Goal: Task Accomplishment & Management: Use online tool/utility

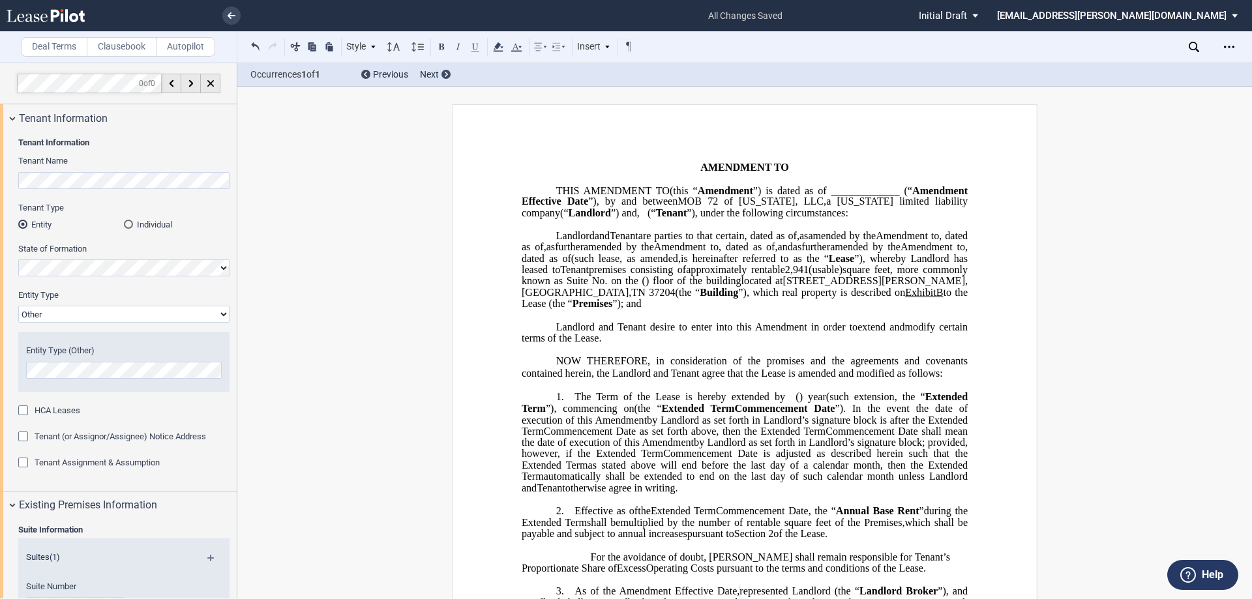
select select "Other"
select select "number:3"
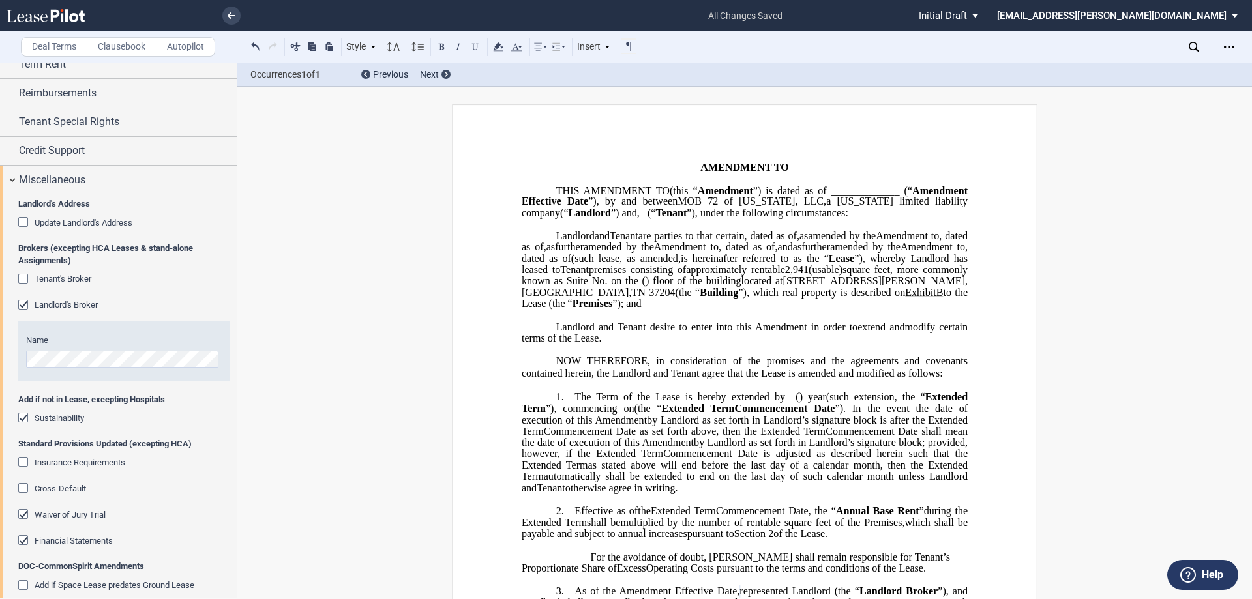
drag, startPoint x: 659, startPoint y: 347, endPoint x: 675, endPoint y: 373, distance: 30.7
click at [936, 299] on span "B" at bounding box center [939, 293] width 7 height 12
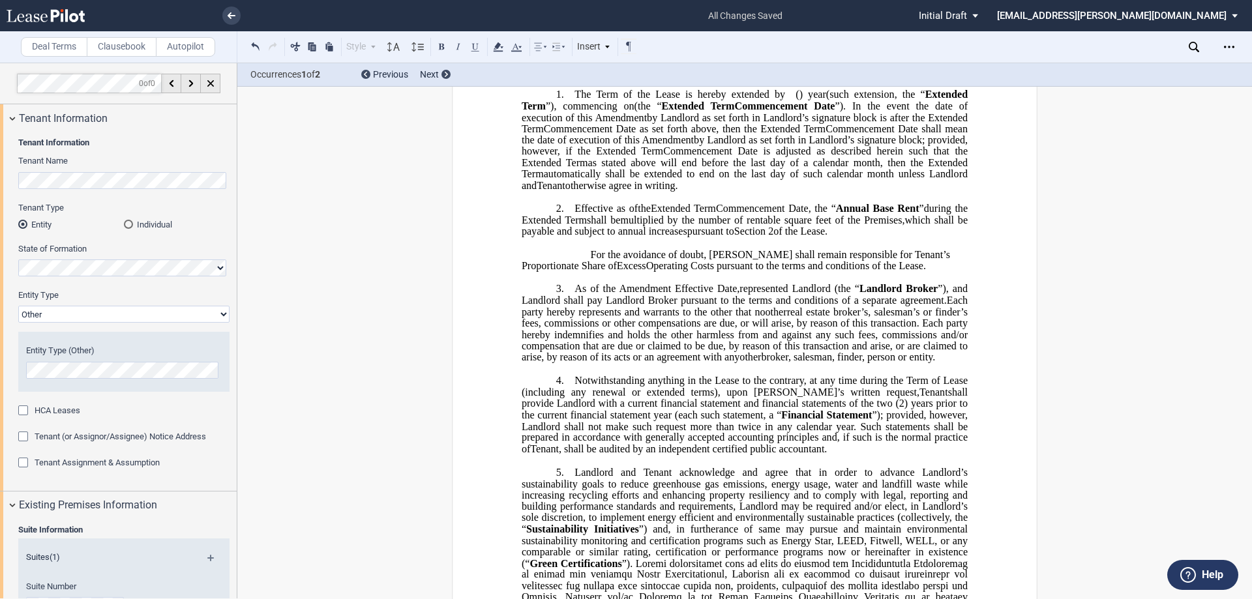
scroll to position [326, 0]
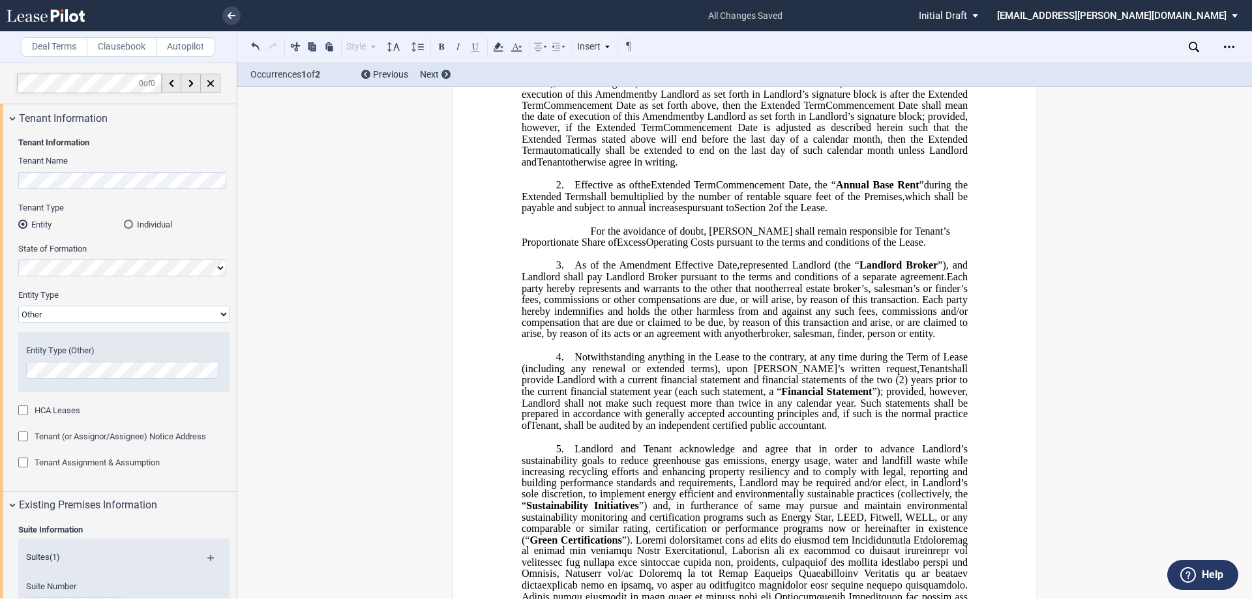
drag, startPoint x: 884, startPoint y: 300, endPoint x: 555, endPoint y: 277, distance: 330.0
click at [555, 248] on div "﻿ !!SET_LEVEL_0!! !!LEASE_LEVEL_1!! 2. Effective as of [______] [______] the Ex…" at bounding box center [745, 208] width 446 height 80
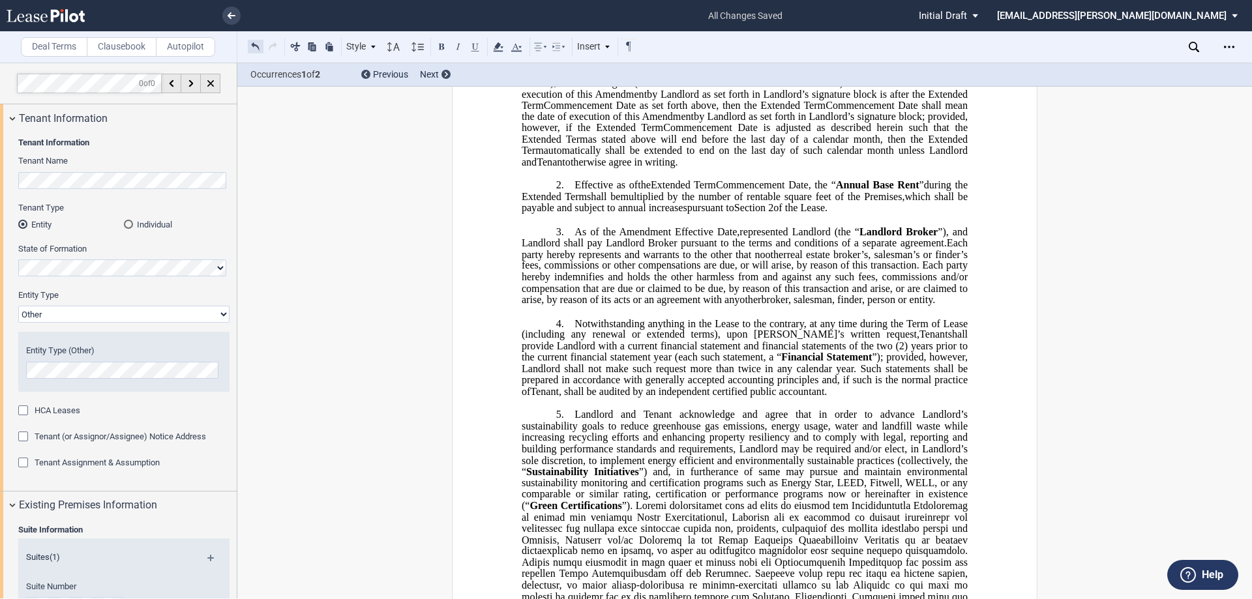
click at [254, 50] on button at bounding box center [256, 46] width 16 height 16
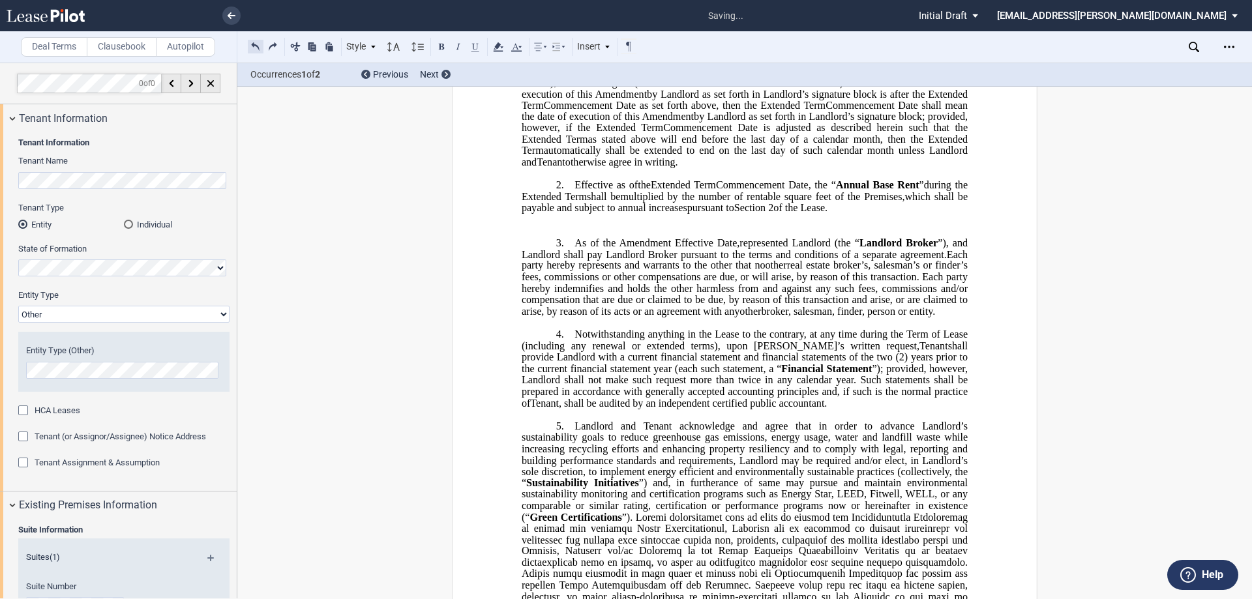
click at [254, 50] on button at bounding box center [256, 46] width 16 height 16
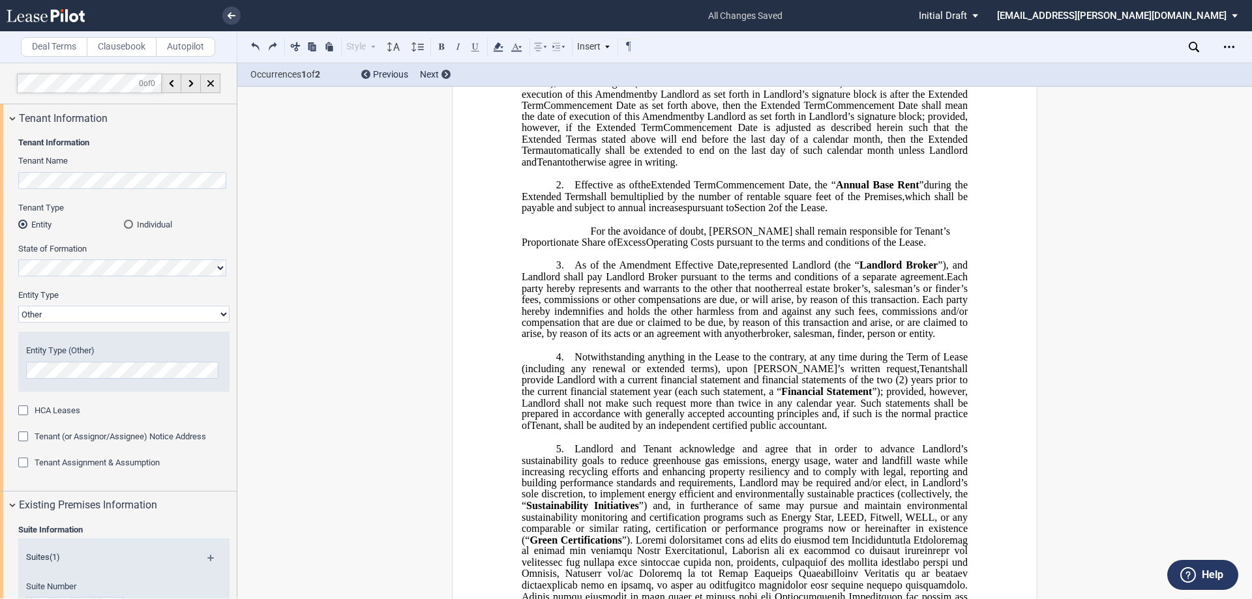
click at [577, 248] on p "For the avoidance of doubt, [PERSON_NAME] shall remain responsible for Tenant’s…" at bounding box center [745, 237] width 446 height 23
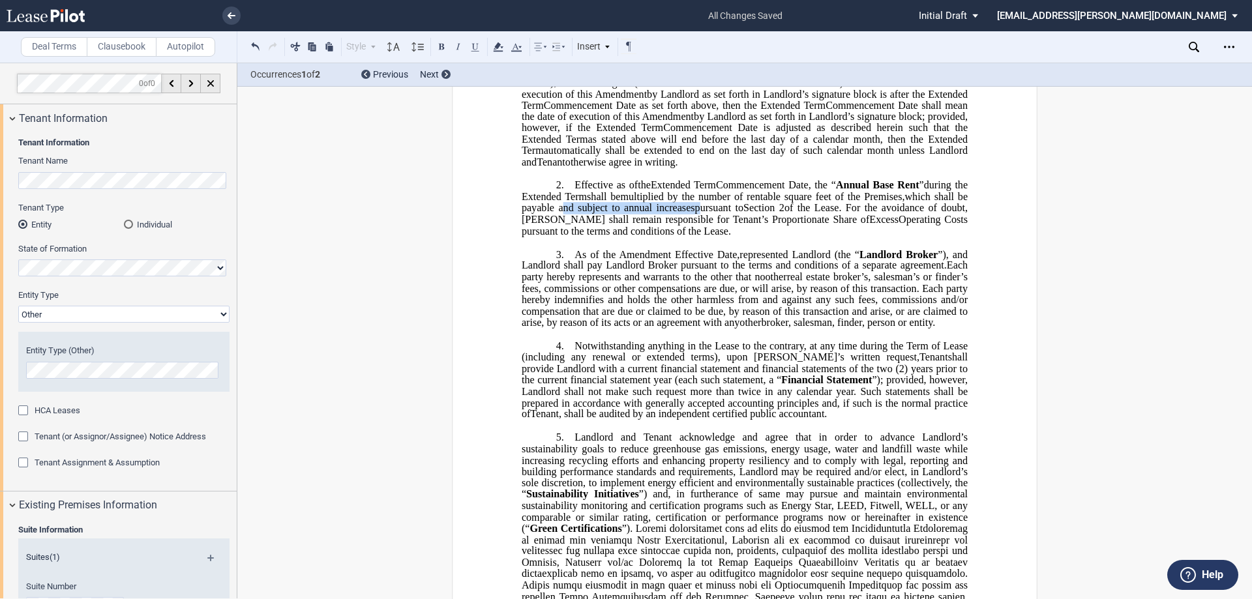
drag, startPoint x: 663, startPoint y: 263, endPoint x: 798, endPoint y: 267, distance: 135.0
click at [798, 237] on p "2. Effective as of [______] [______] the Extended Term the ﻿ ﻿ Extended Term Co…" at bounding box center [745, 207] width 446 height 57
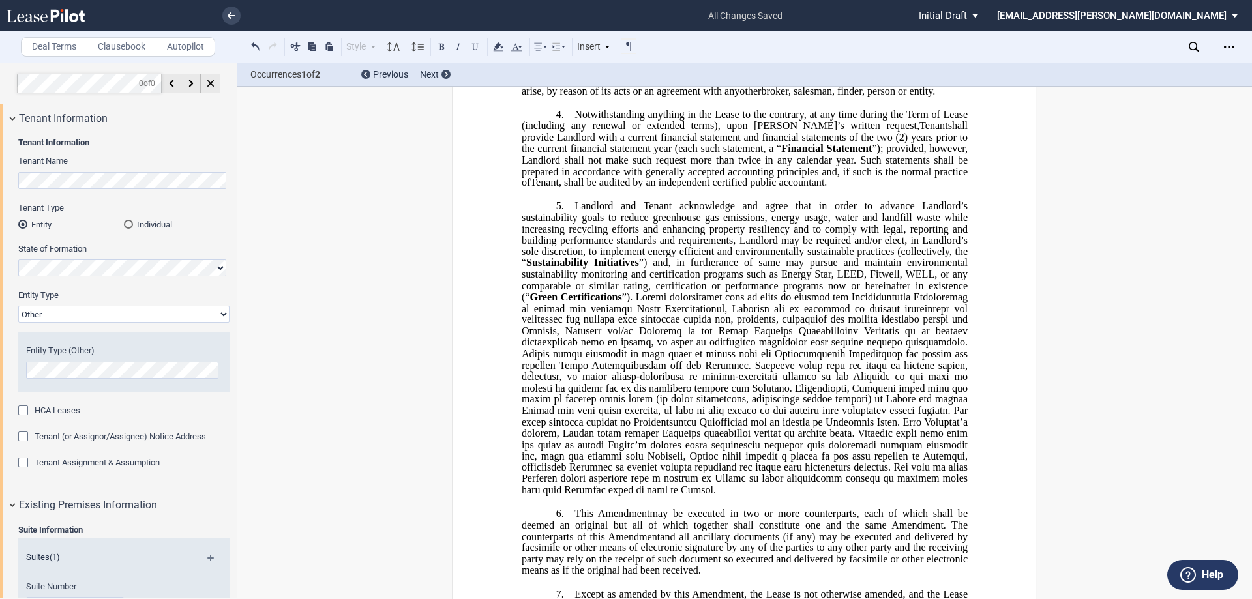
scroll to position [587, 0]
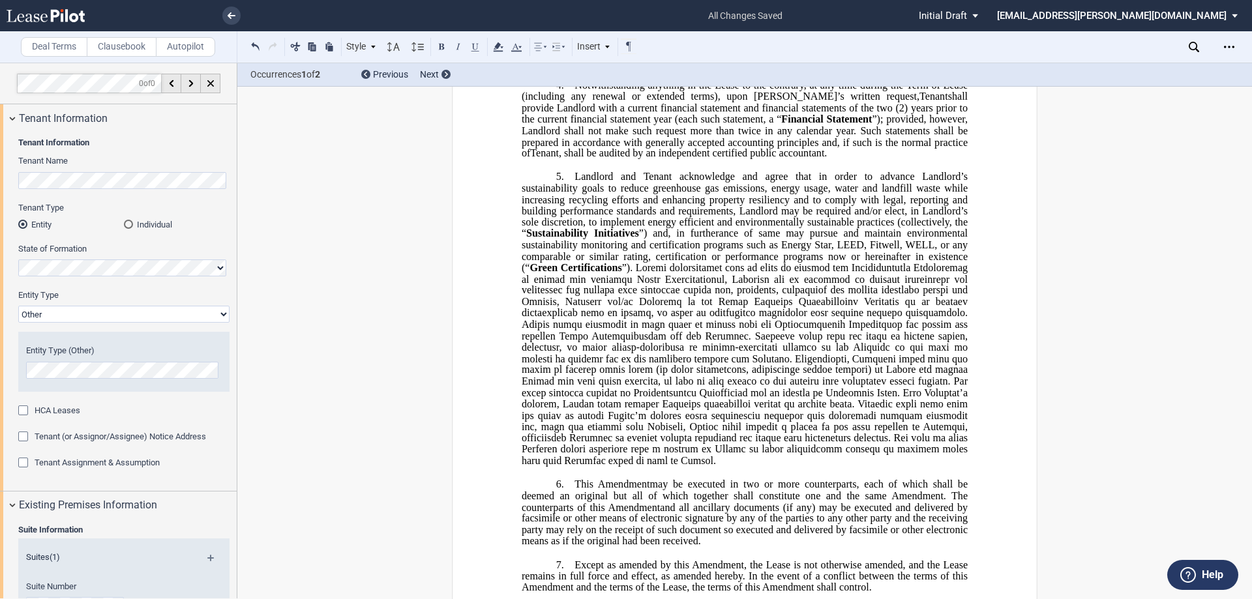
drag, startPoint x: 565, startPoint y: 155, endPoint x: 840, endPoint y: 226, distance: 283.3
click at [840, 160] on p "4. Notwithstanding anything in the Lease to the contrary, at any time during th…" at bounding box center [745, 120] width 446 height 80
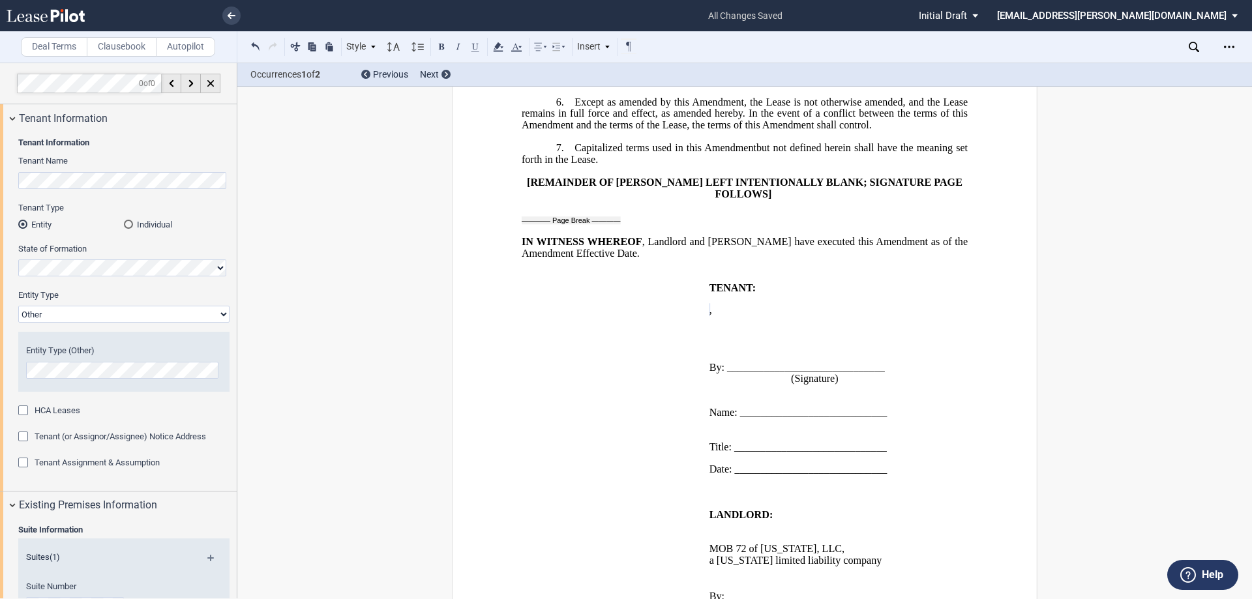
scroll to position [860, 0]
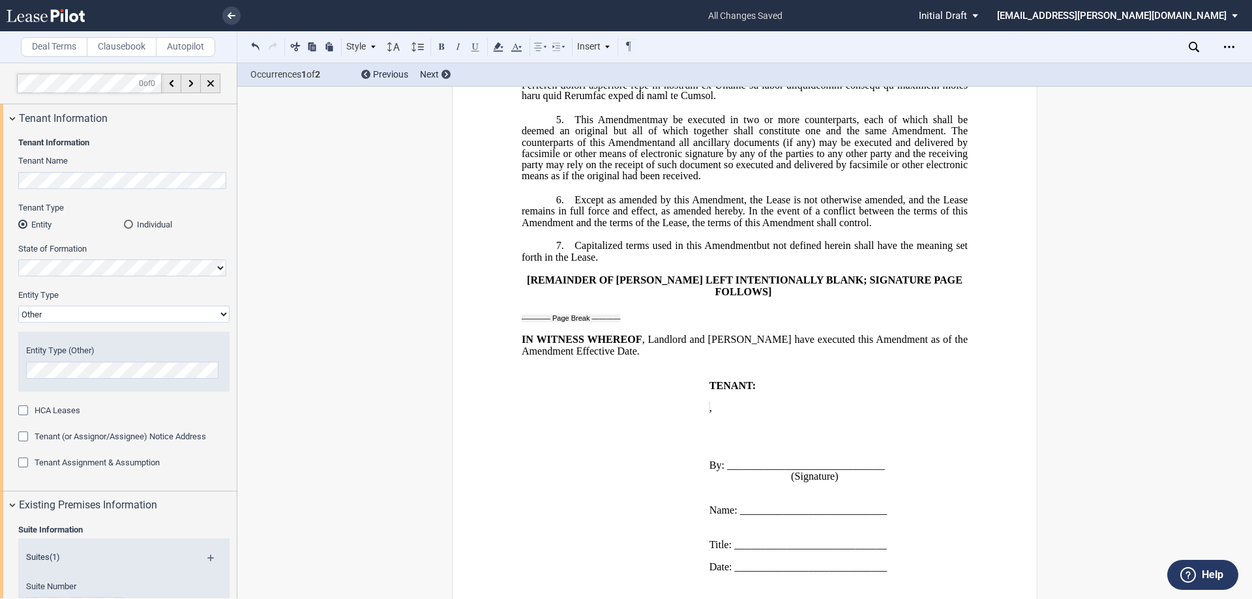
click at [510, 385] on div "﻿ ﻿ ﻿ FIRST AMENDMENT TO ﻿ ﻿ ASSIGNMENT, ASSUMPTION AND ﻿ ﻿ FIRST AMENDMENT TO …" at bounding box center [744, 62] width 585 height 1636
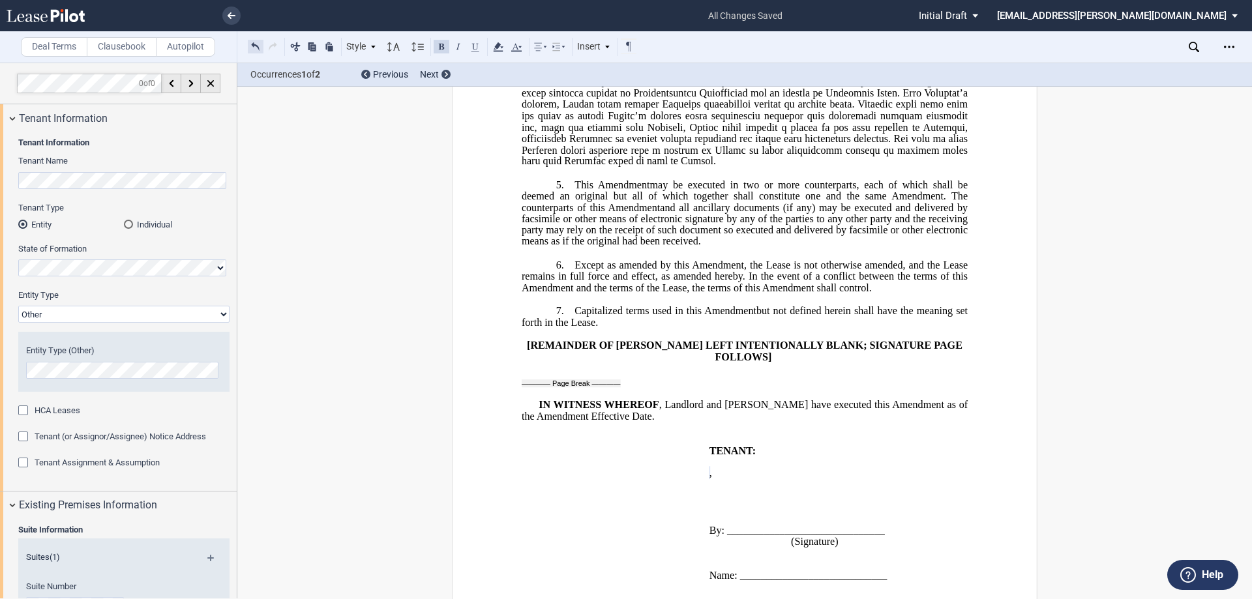
click at [250, 43] on button at bounding box center [256, 46] width 16 height 16
drag, startPoint x: 253, startPoint y: 46, endPoint x: 274, endPoint y: 68, distance: 31.4
click at [253, 45] on button at bounding box center [256, 46] width 16 height 16
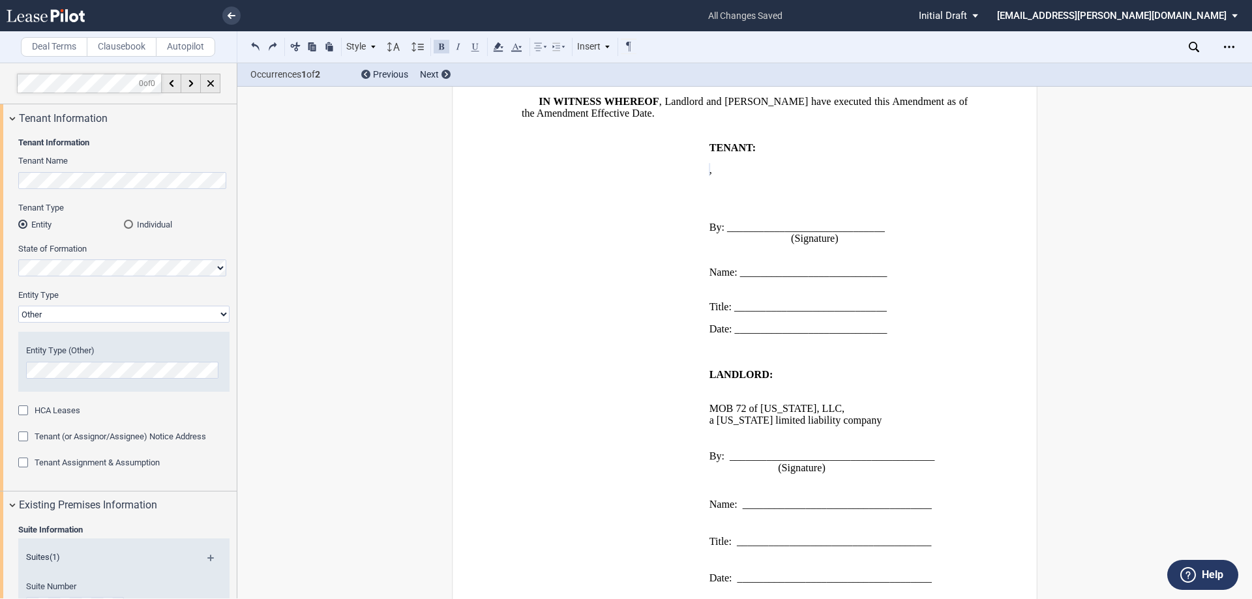
scroll to position [1121, 0]
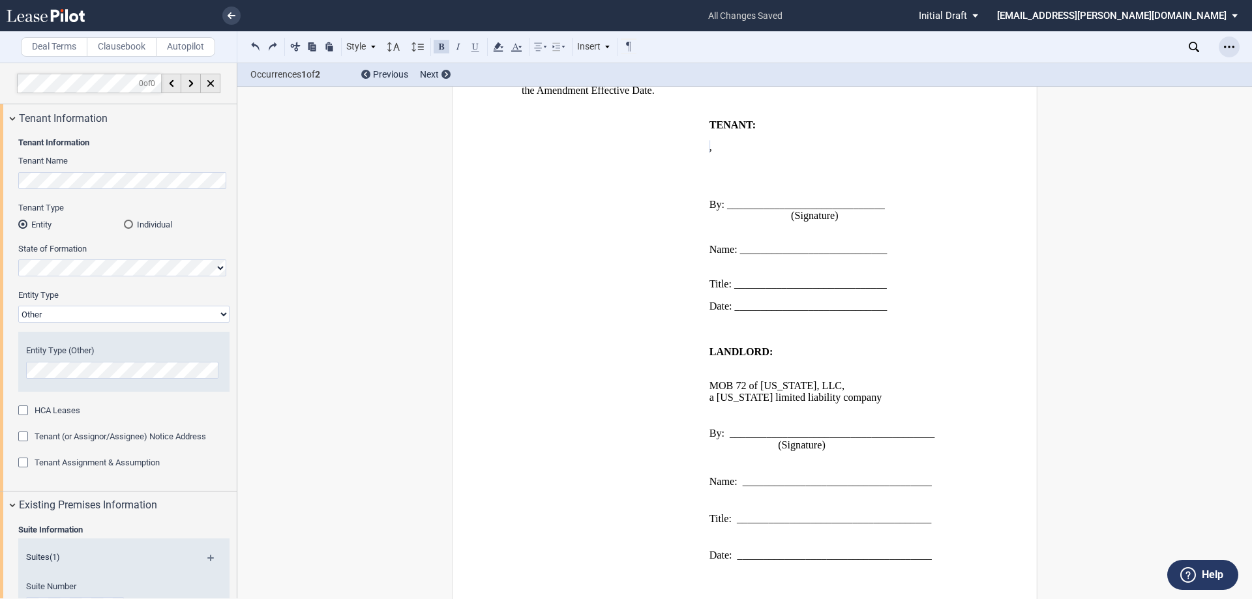
click at [1233, 45] on icon "Open Lease options menu" at bounding box center [1229, 47] width 10 height 10
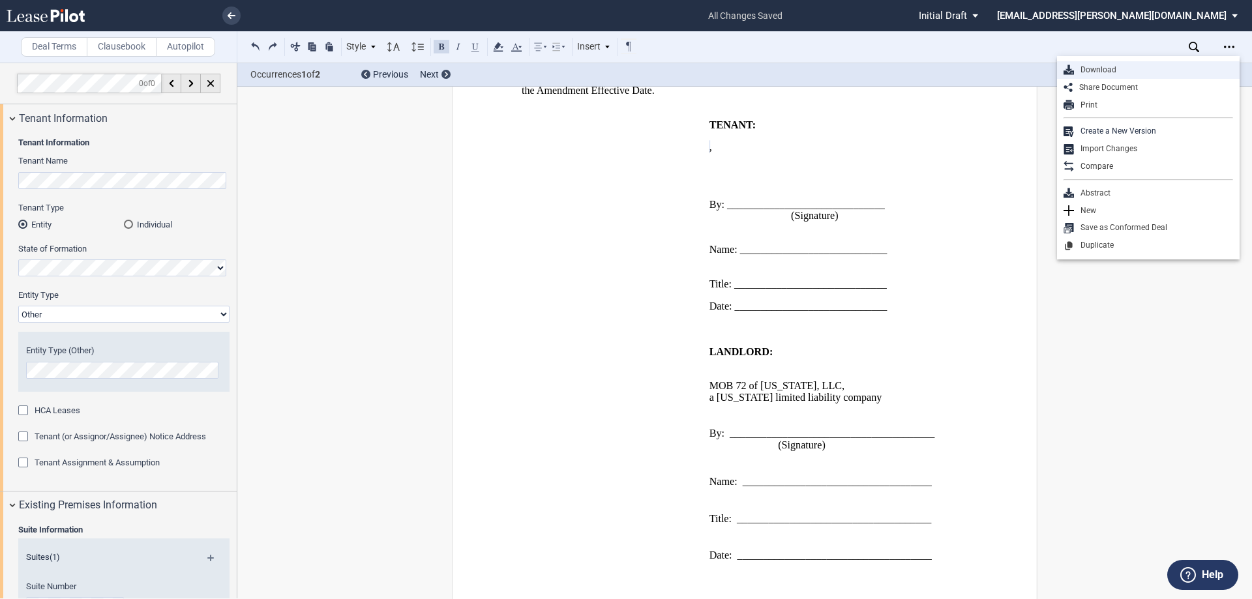
click at [1116, 75] on div "Download" at bounding box center [1153, 70] width 159 height 11
